Goal: Ask a question

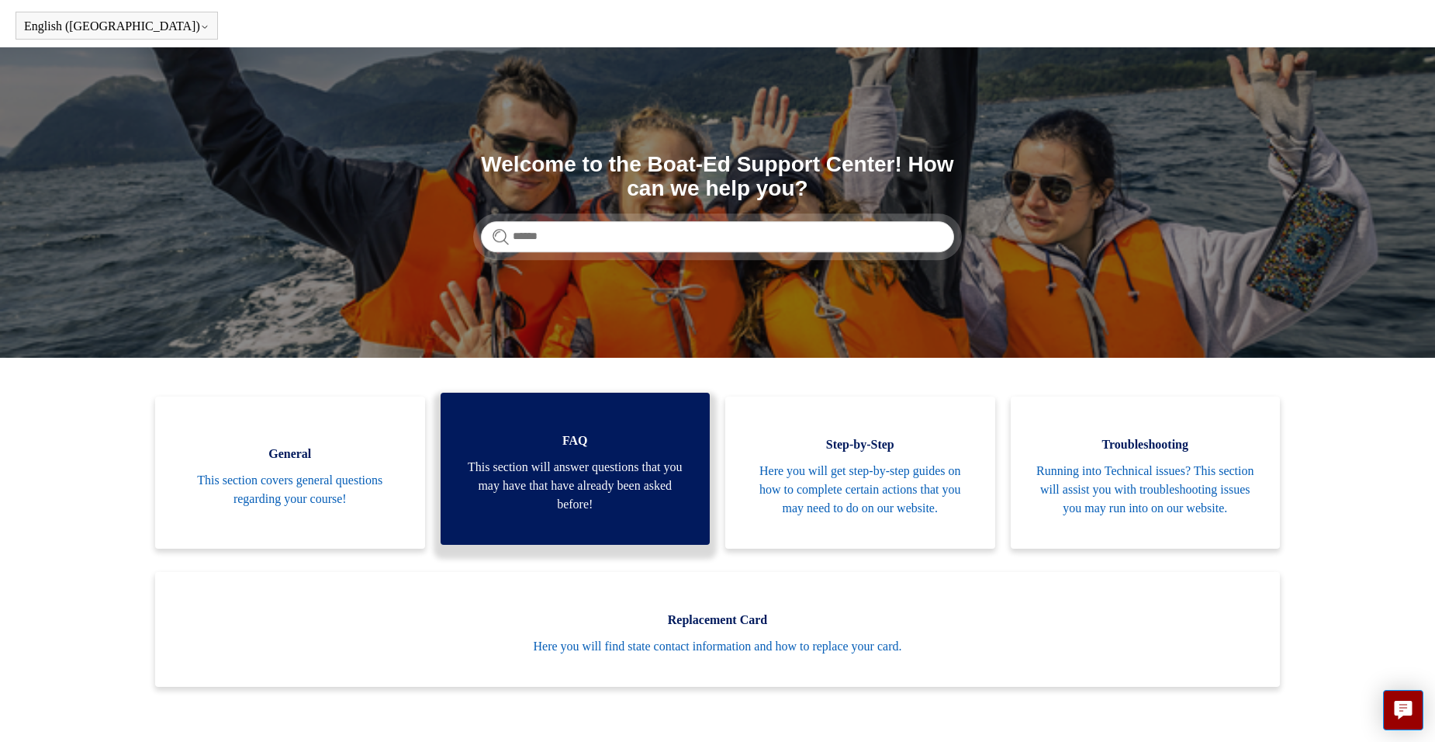
scroll to position [155, 0]
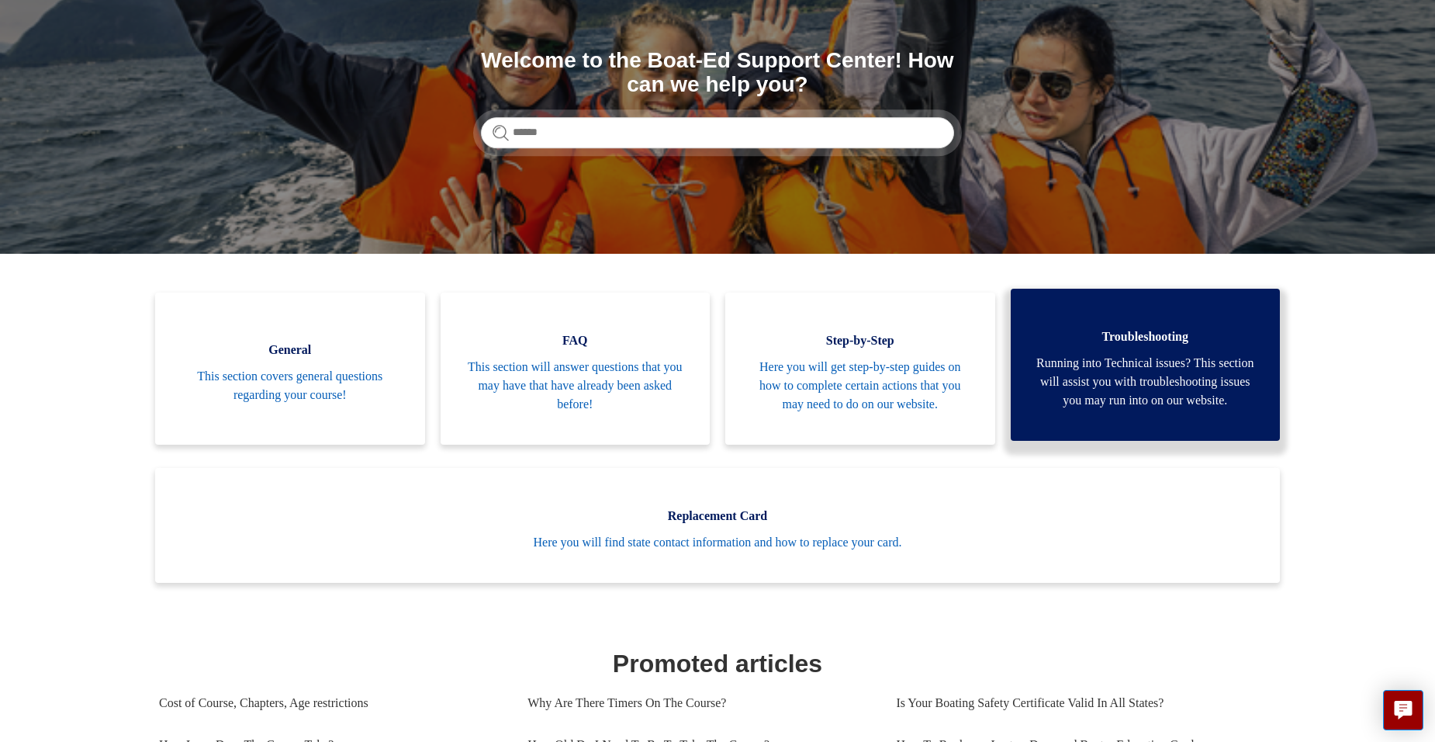
click at [1061, 400] on span "Running into Technical issues? This section will assist you with troubleshootin…" at bounding box center [1145, 382] width 223 height 56
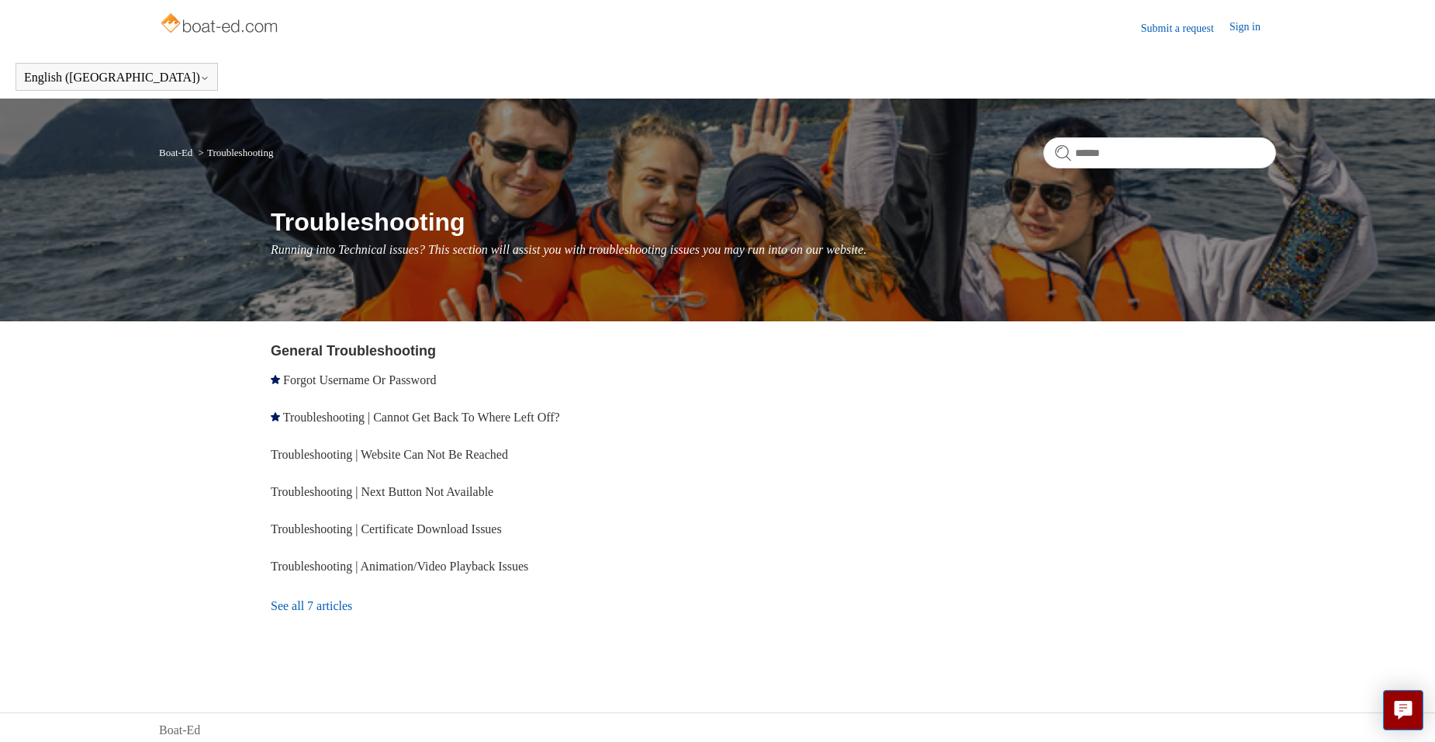
click at [299, 611] on link "See all 7 articles" at bounding box center [497, 606] width 452 height 42
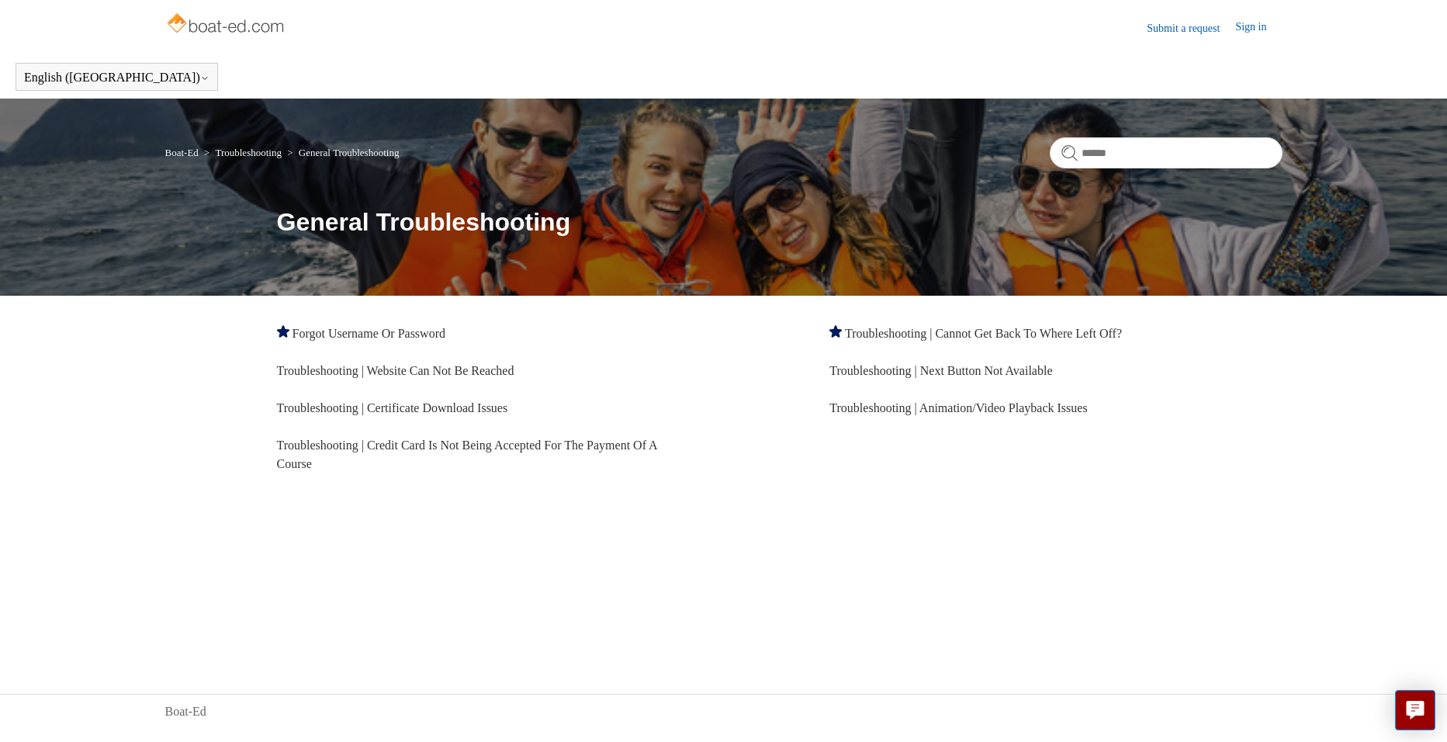
click at [1171, 29] on link "Submit a request" at bounding box center [1191, 28] width 88 height 16
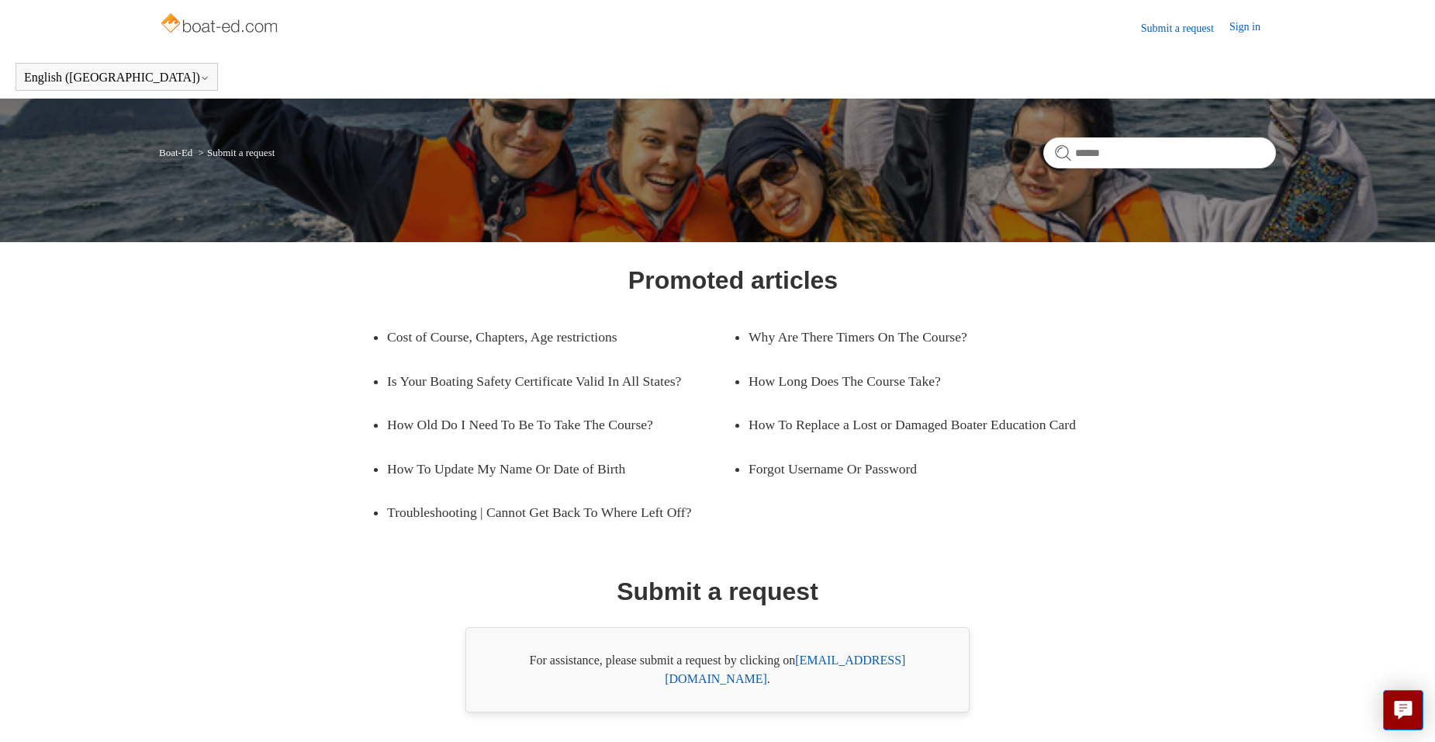
click at [1243, 31] on link "Sign in" at bounding box center [1253, 28] width 47 height 19
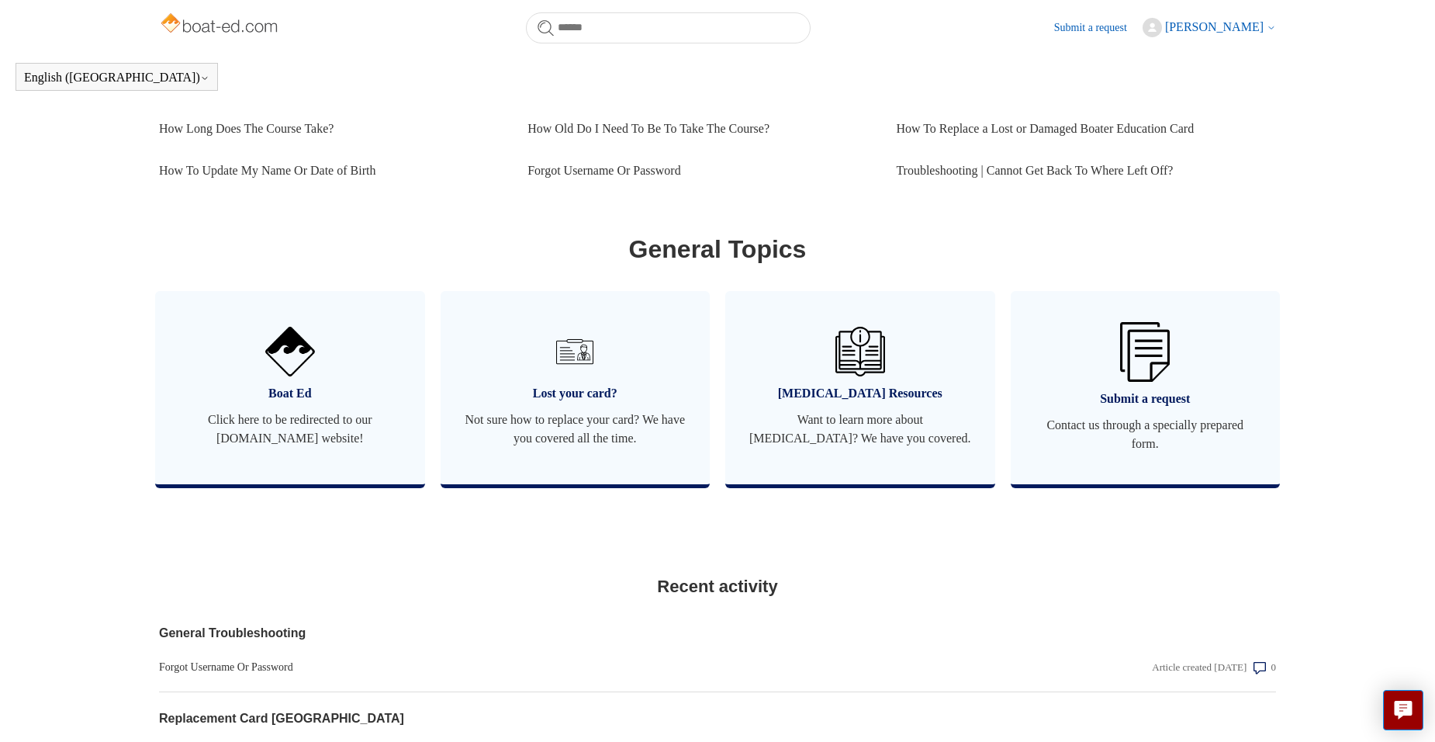
scroll to position [656, 0]
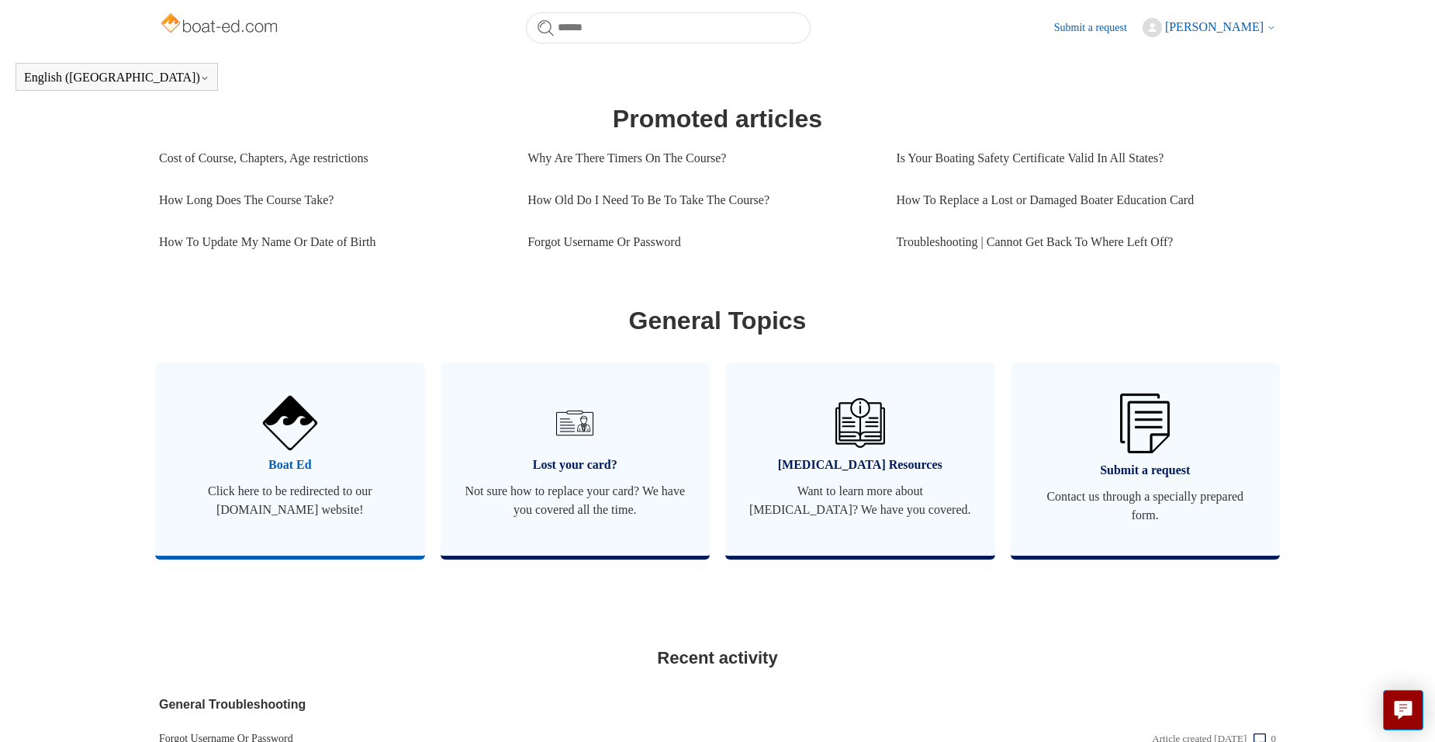
click at [300, 443] on img at bounding box center [290, 423] width 54 height 54
